Goal: Navigation & Orientation: Find specific page/section

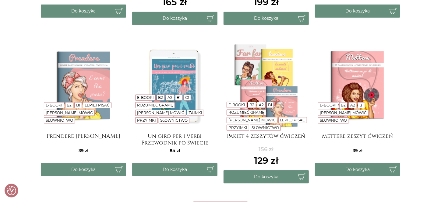
scroll to position [267, 0]
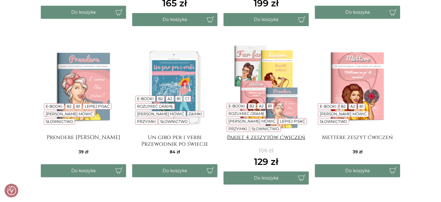
click at [237, 142] on h4 "Pakiet 4 zeszytów ćwiczeń" at bounding box center [266, 140] width 85 height 12
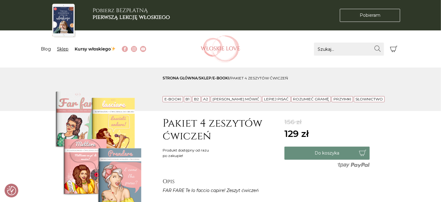
click at [69, 49] on link "Sklep" at bounding box center [63, 48] width 12 height 5
